Goal: Task Accomplishment & Management: Use online tool/utility

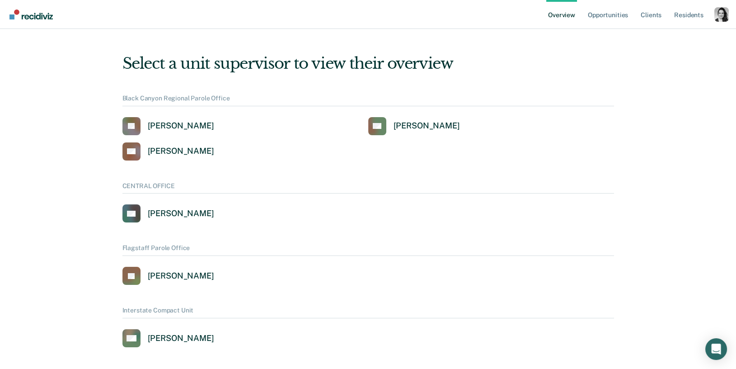
click at [717, 15] on div "Profile dropdown button" at bounding box center [721, 14] width 14 height 14
click at [718, 15] on div "Profile dropdown button" at bounding box center [721, 14] width 14 height 14
click at [660, 37] on link "Profile" at bounding box center [685, 37] width 73 height 8
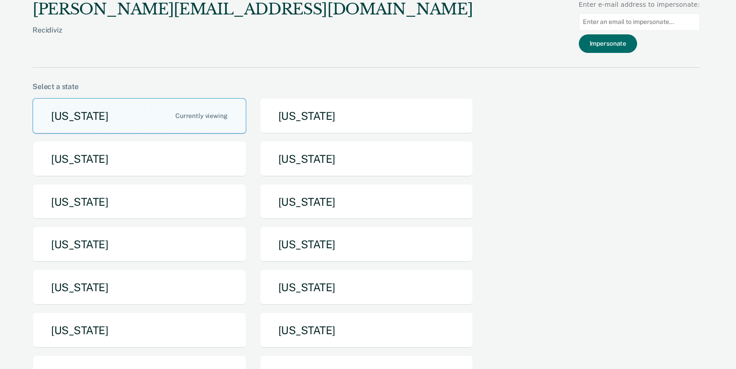
scroll to position [56, 0]
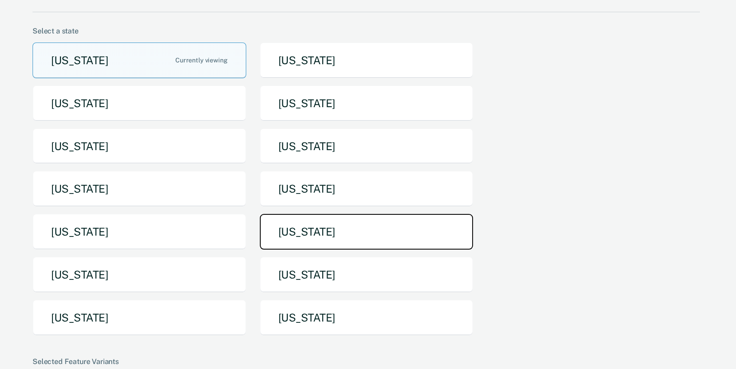
click at [318, 234] on button "[US_STATE]" at bounding box center [367, 232] width 214 height 36
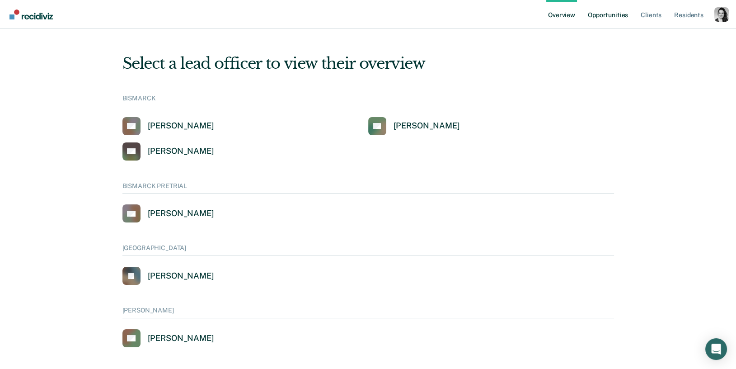
click at [619, 21] on link "Opportunities" at bounding box center [608, 14] width 44 height 29
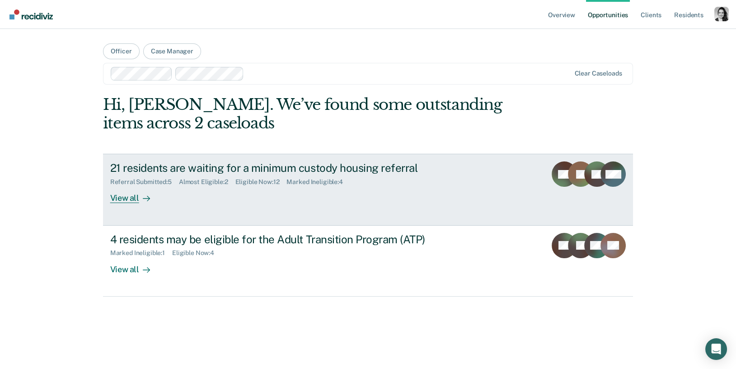
click at [262, 167] on div "21 residents are waiting for a minimum custody housing referral" at bounding box center [268, 167] width 317 height 13
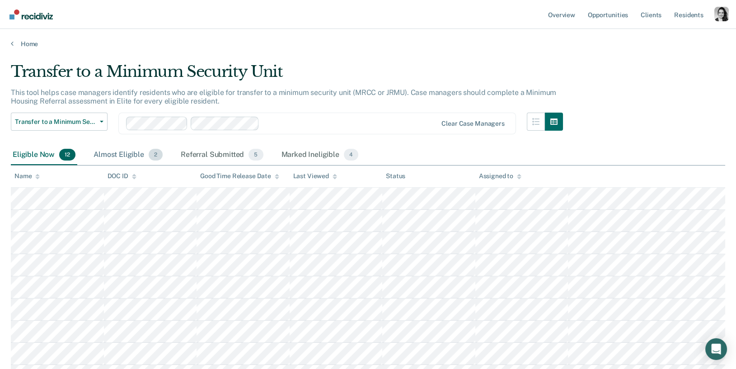
click at [142, 162] on div "Almost Eligible 2" at bounding box center [128, 155] width 73 height 20
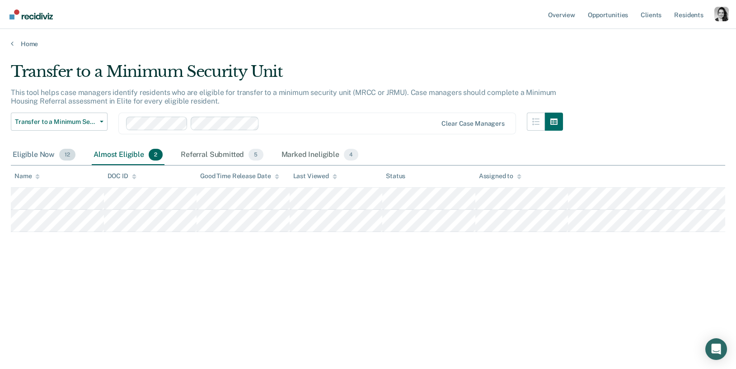
click at [47, 157] on div "Eligible Now 12" at bounding box center [44, 155] width 66 height 20
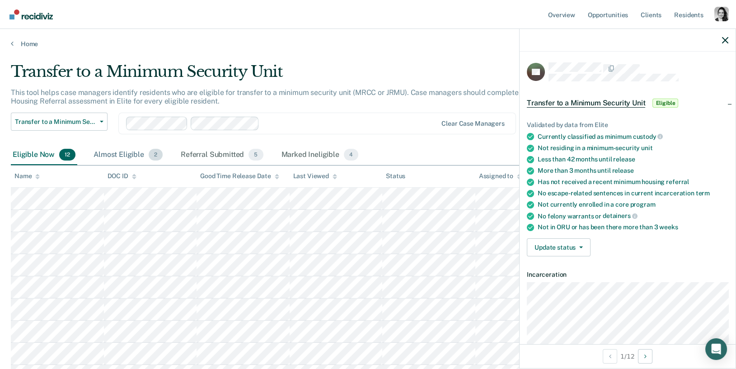
click at [140, 153] on div "Almost Eligible 2" at bounding box center [128, 155] width 73 height 20
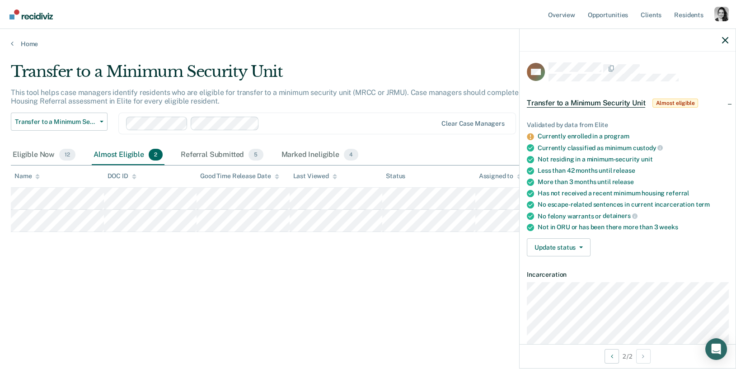
click at [308, 131] on div "Clear case managers" at bounding box center [316, 123] width 397 height 22
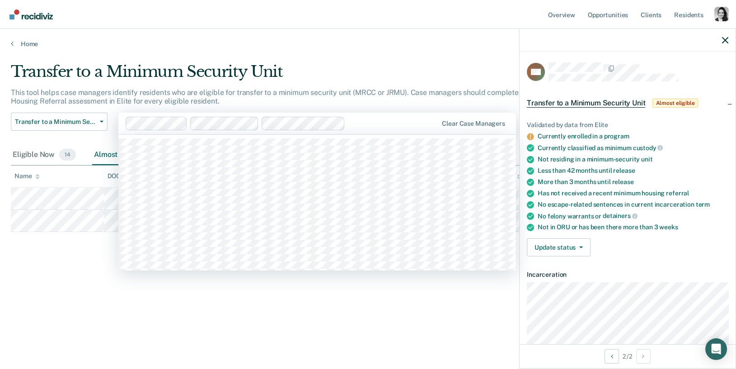
click at [369, 127] on div at bounding box center [393, 123] width 89 height 10
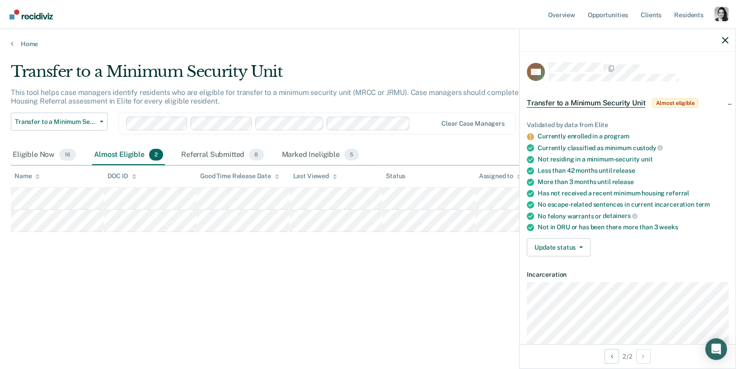
click at [426, 130] on div "Loading data..." at bounding box center [368, 181] width 714 height 238
click at [422, 124] on div at bounding box center [425, 123] width 23 height 10
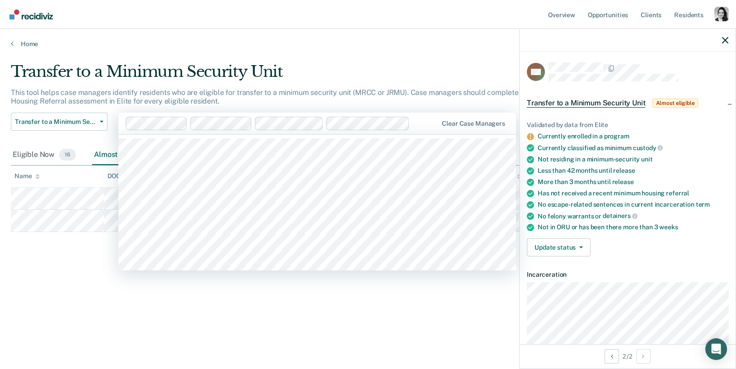
scroll to position [75, 0]
